Goal: Communication & Community: Ask a question

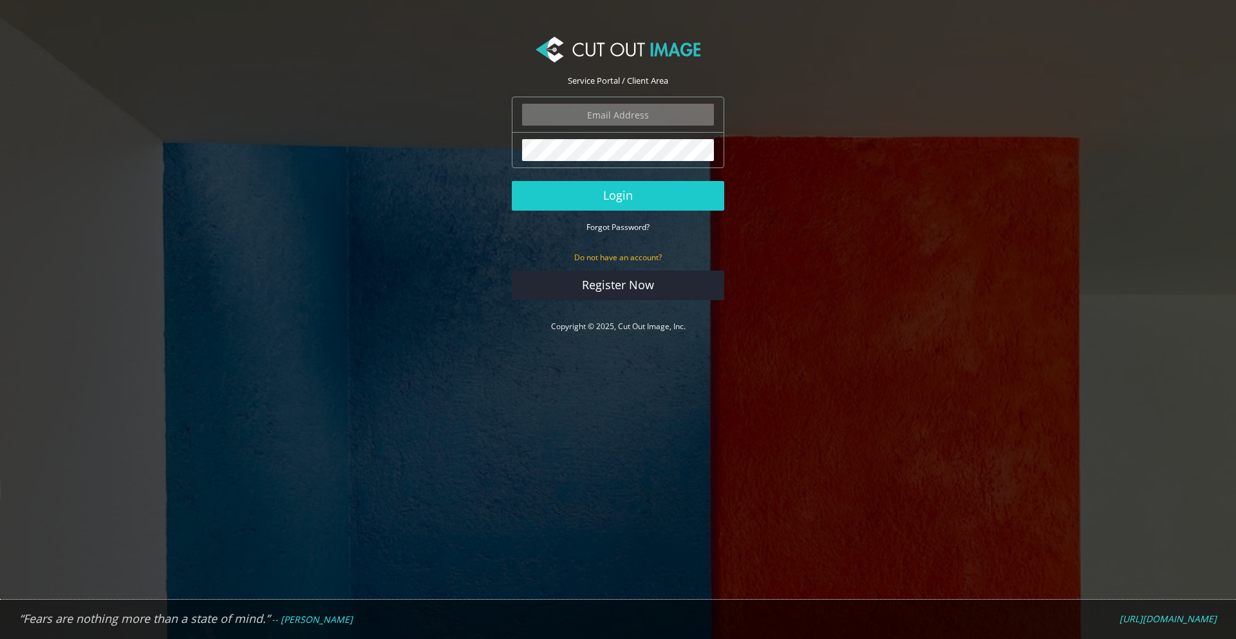
type input "[EMAIL_ADDRESS][DOMAIN_NAME]"
click at [622, 115] on input "[EMAIL_ADDRESS][DOMAIN_NAME]" at bounding box center [618, 115] width 192 height 22
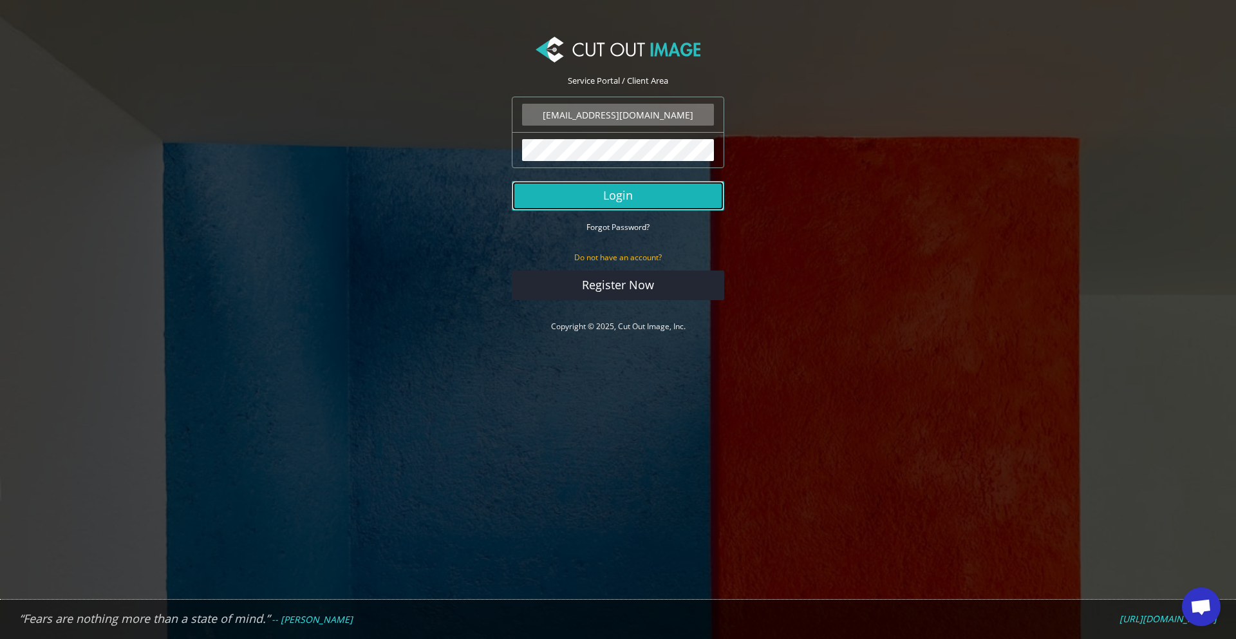
click at [618, 196] on button "Login" at bounding box center [618, 196] width 212 height 30
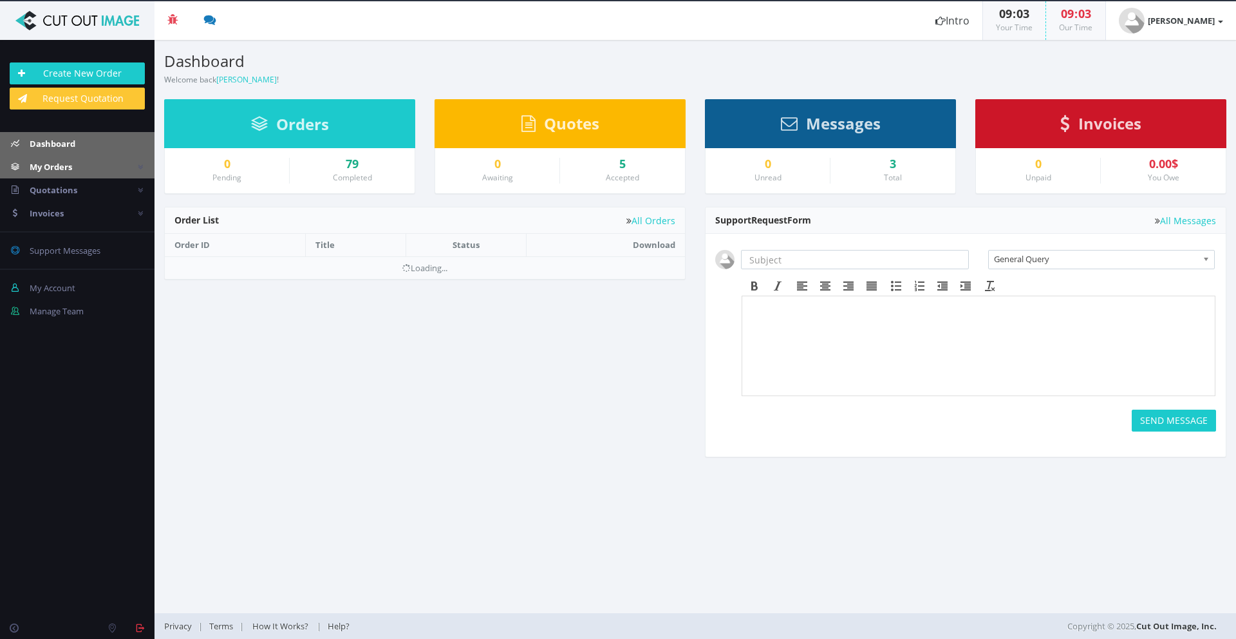
click at [118, 173] on link "My Orders" at bounding box center [77, 166] width 154 height 23
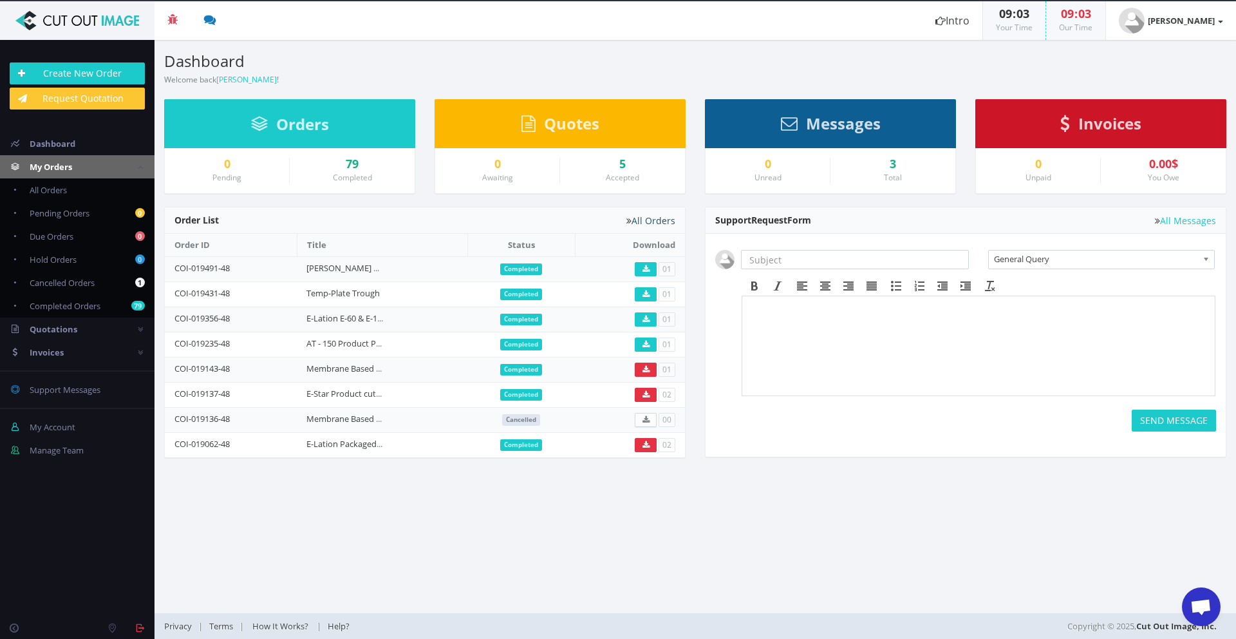
click at [654, 223] on link "All Orders" at bounding box center [650, 221] width 49 height 10
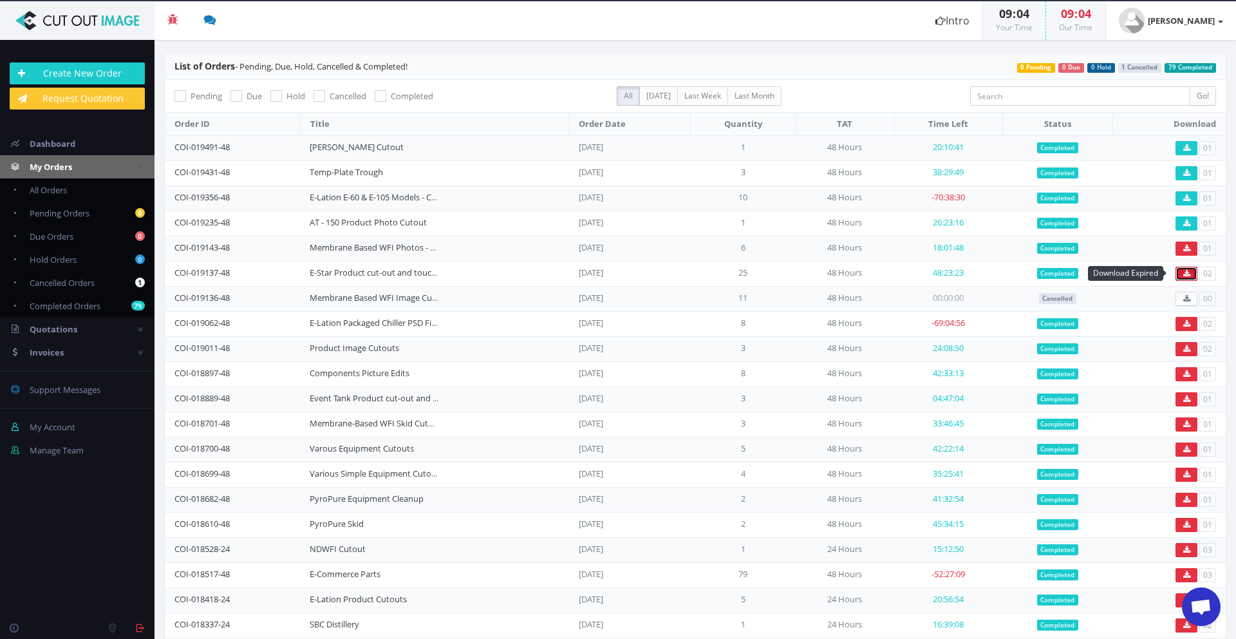
click at [1183, 274] on icon at bounding box center [1186, 274] width 7 height 8
click at [949, 273] on td "48:23:23" at bounding box center [947, 273] width 109 height 25
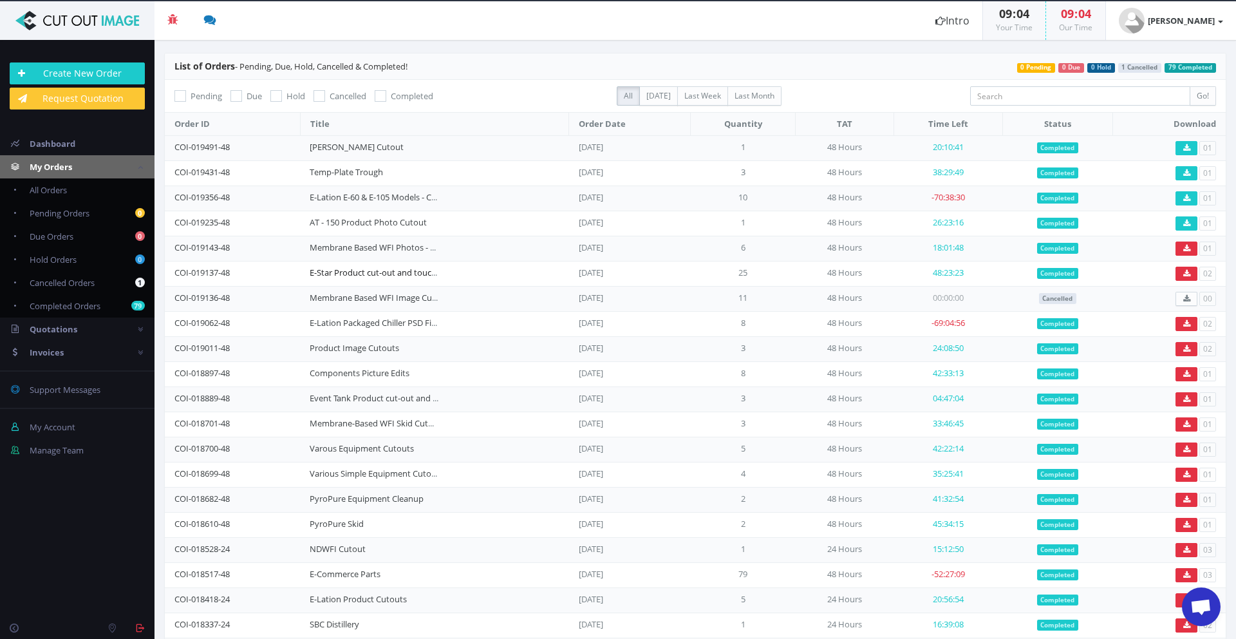
click at [374, 270] on link "E-Star Product cut-out and touch-up" at bounding box center [380, 272] width 140 height 12
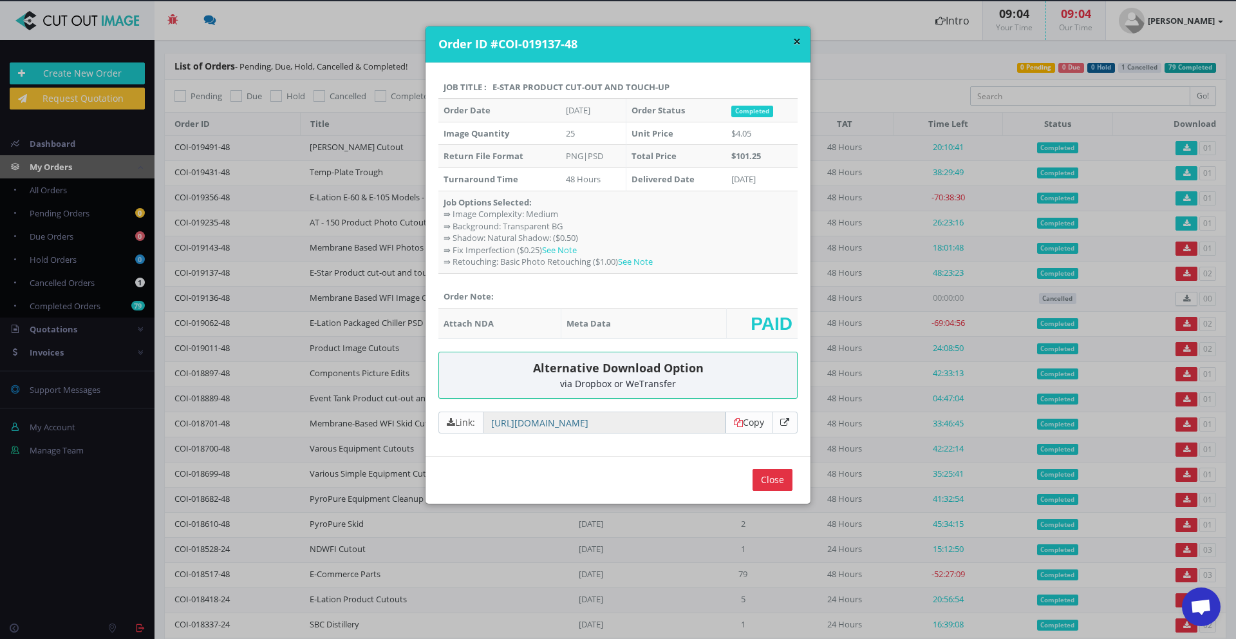
click at [642, 380] on div "via Dropbox or WeTransfer" at bounding box center [618, 383] width 339 height 10
click at [740, 421] on link "Copy" at bounding box center [749, 422] width 30 height 12
click at [754, 483] on input "Close" at bounding box center [772, 480] width 40 height 22
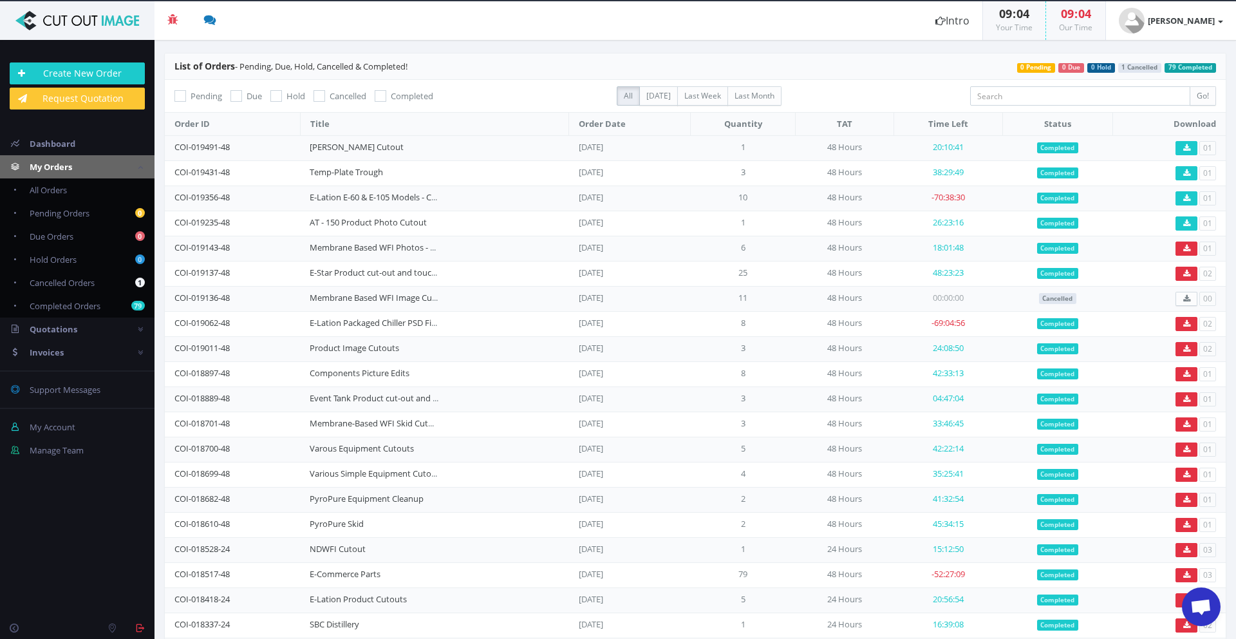
click at [1201, 598] on span "Open chat" at bounding box center [1201, 606] width 39 height 39
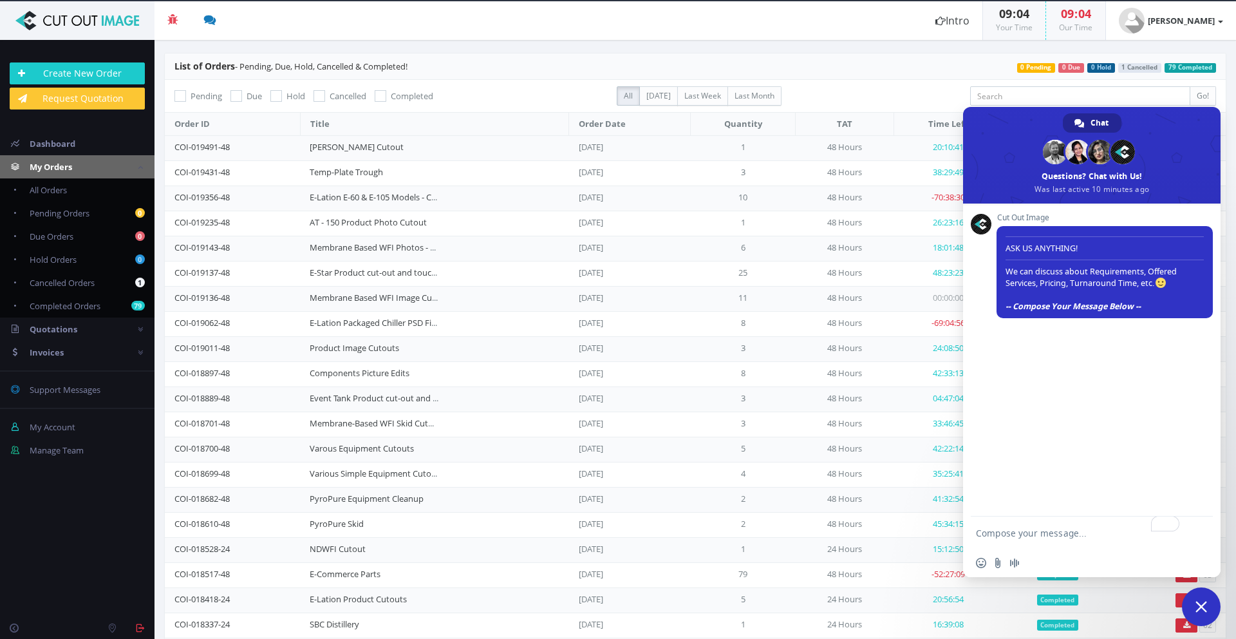
click at [1031, 531] on textarea "To enrich screen reader interactions, please activate Accessibility in Grammarl…" at bounding box center [1079, 532] width 206 height 32
drag, startPoint x: 171, startPoint y: 270, endPoint x: 756, endPoint y: 277, distance: 585.1
click at [756, 277] on tr "COI-019137-48 E-Star Product cut-out and touch-up Apr 18, 2025 25 48 Hours 48:2…" at bounding box center [695, 273] width 1061 height 25
copy tr "COI-019137-48 E-Star Product cut-out and touch-up Apr 18, 2025 25"
click at [1076, 529] on textarea "Hey friends, we seem to have lost the files from this project listed" at bounding box center [1079, 527] width 206 height 44
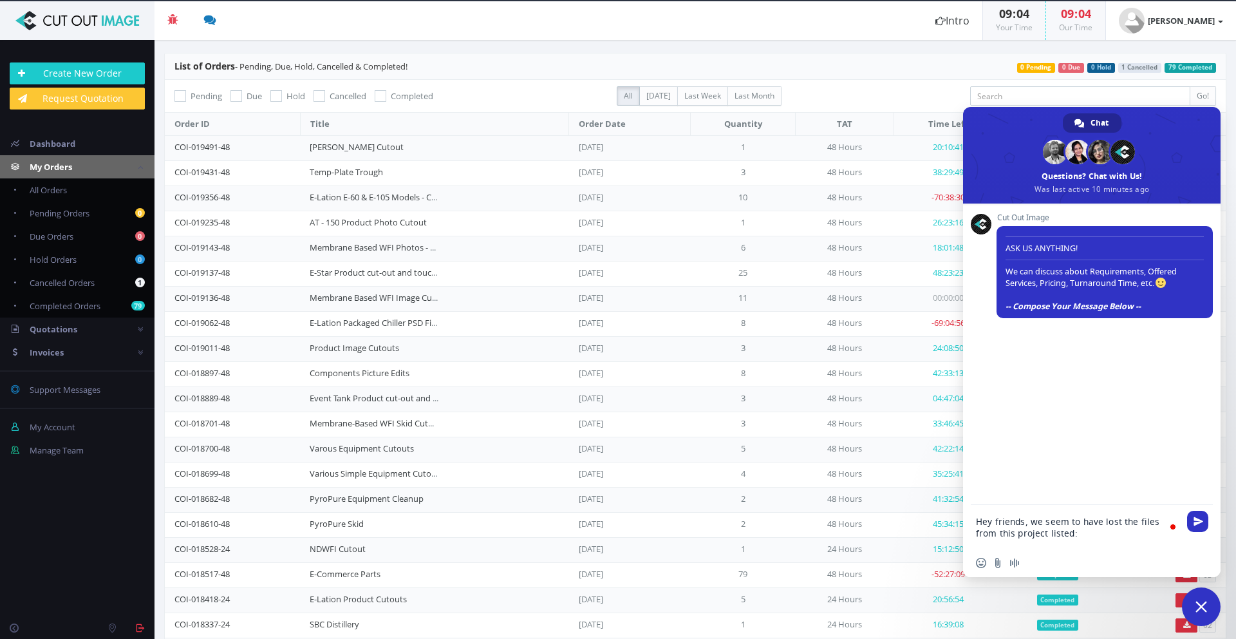
paste textarea "COI-019137-48 E-Star Product cut-out and touch-up Apr 18, 2025 25"
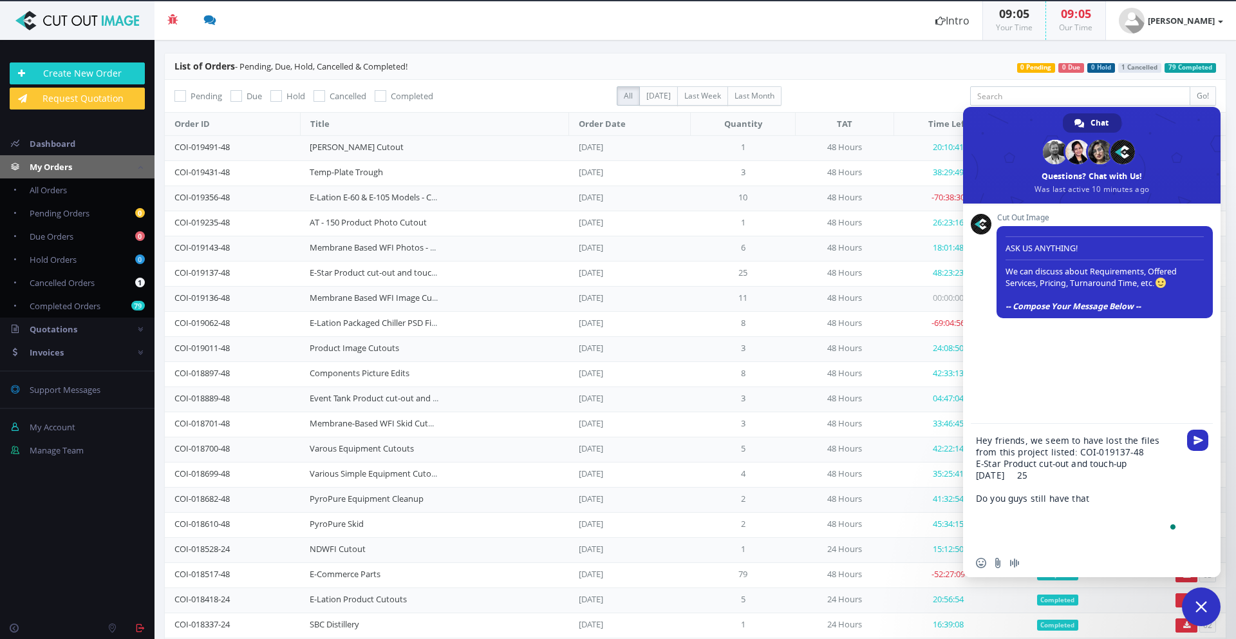
type textarea "Hey friends, we seem to have lost the files from this project listed: COI-01913…"
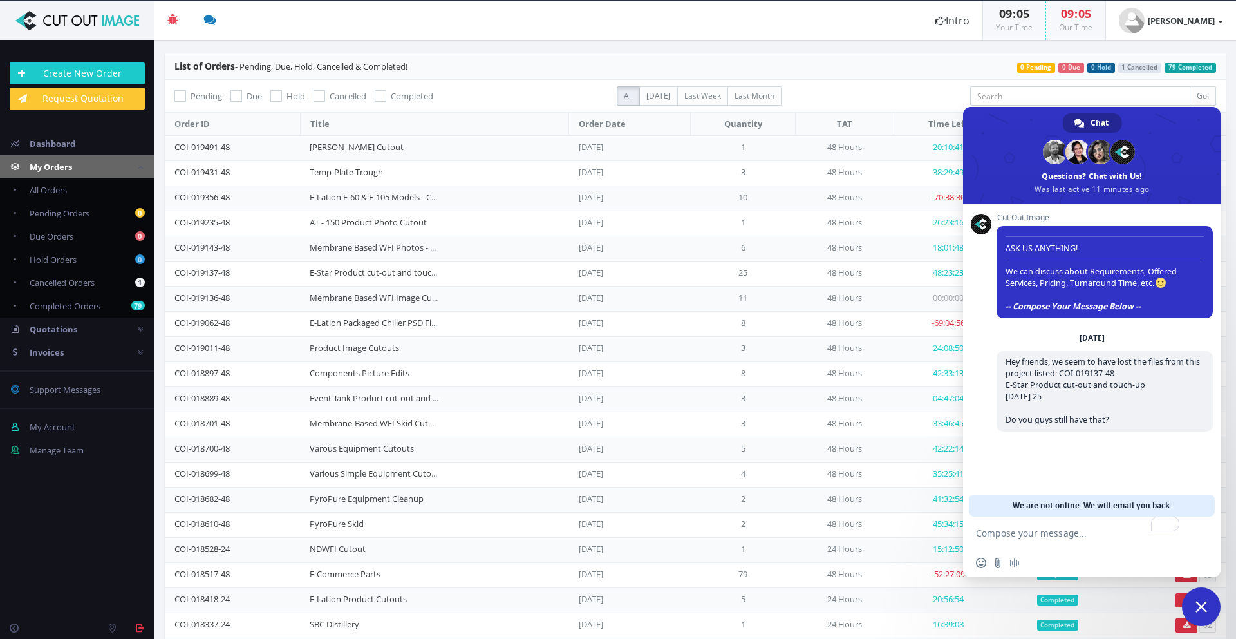
click at [934, 60] on header "List of Orders - Pending, Due, Hold, Cancelled & Completed! 79 Completed 1 Canc…" at bounding box center [695, 66] width 1061 height 26
click at [1216, 88] on div "Go!" at bounding box center [1092, 95] width 265 height 19
click at [990, 536] on textarea "To enrich screen reader interactions, please activate Accessibility in Grammarl…" at bounding box center [1079, 532] width 206 height 32
